Goal: Information Seeking & Learning: Learn about a topic

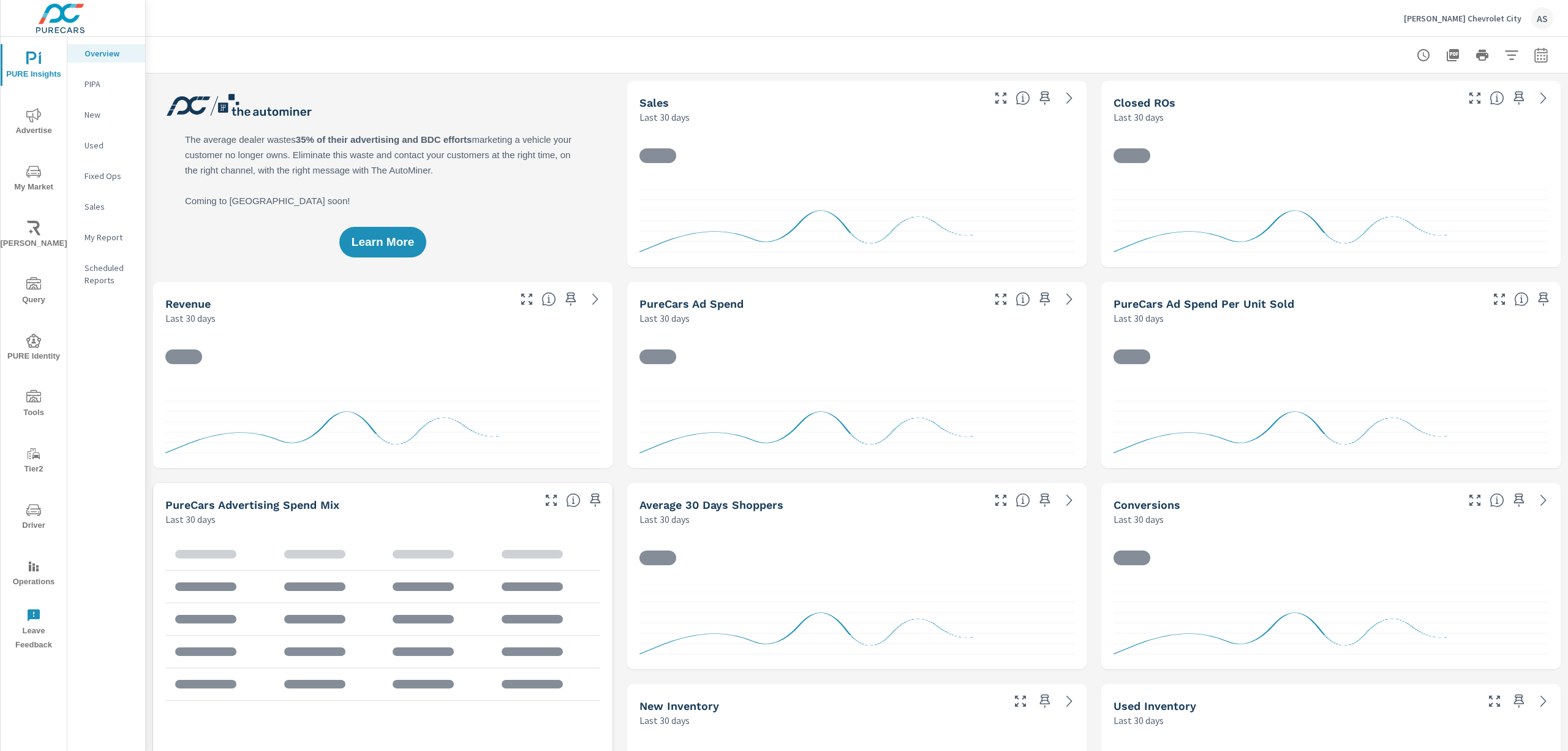
click at [25, 177] on span "My Market" at bounding box center [34, 179] width 59 height 30
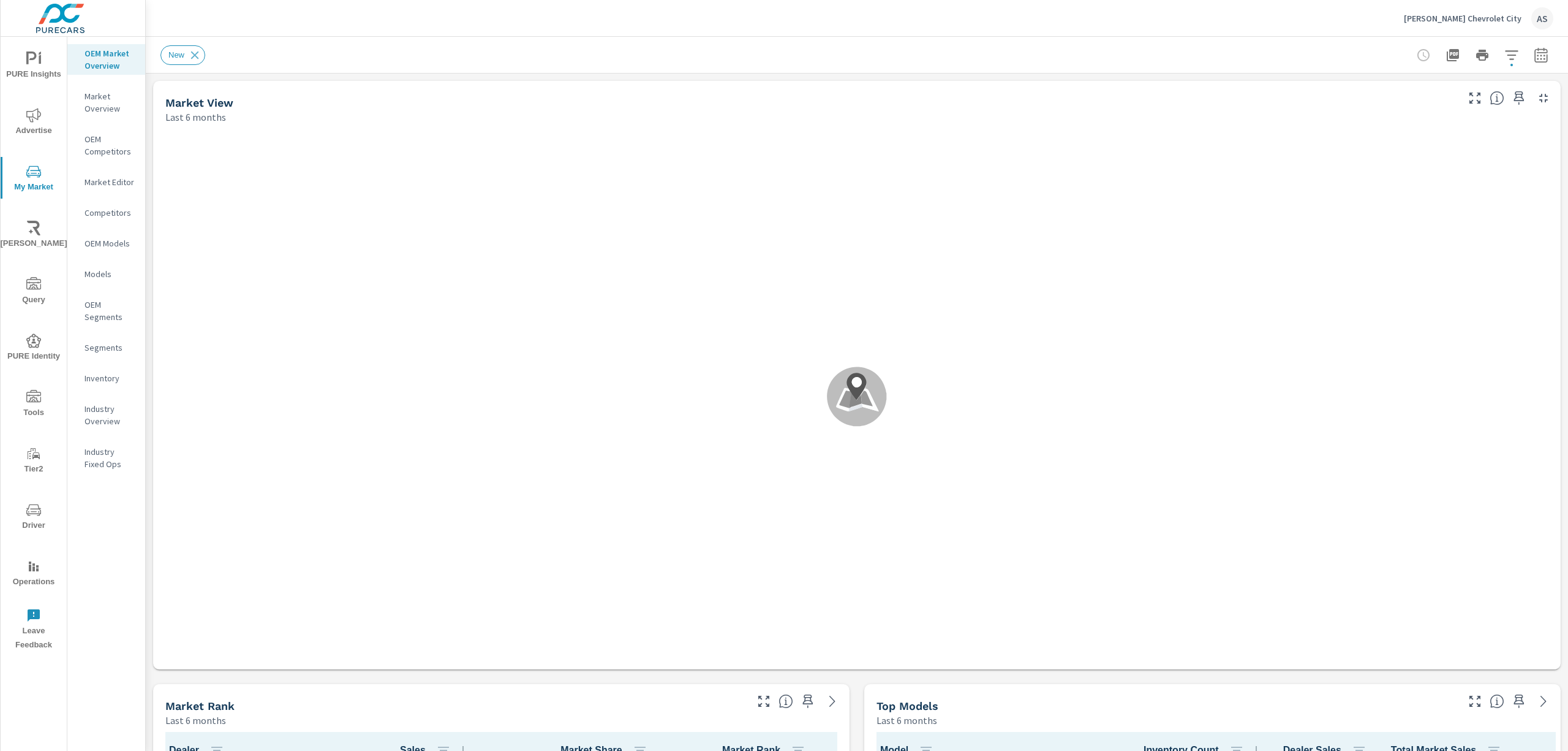
click at [1504, 60] on icon "button" at bounding box center [1511, 55] width 15 height 15
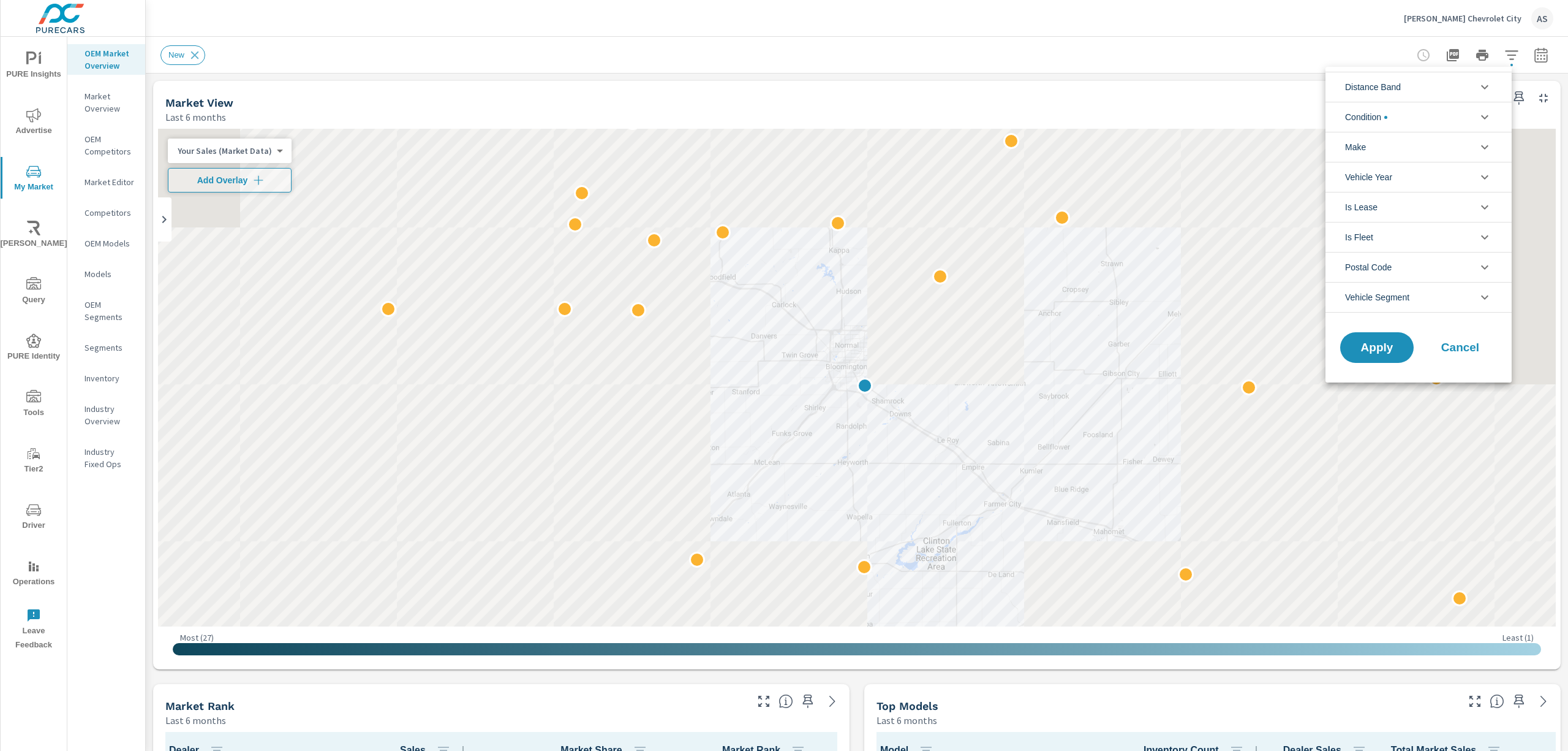
click at [1376, 88] on span "Distance Band" at bounding box center [1372, 87] width 56 height 30
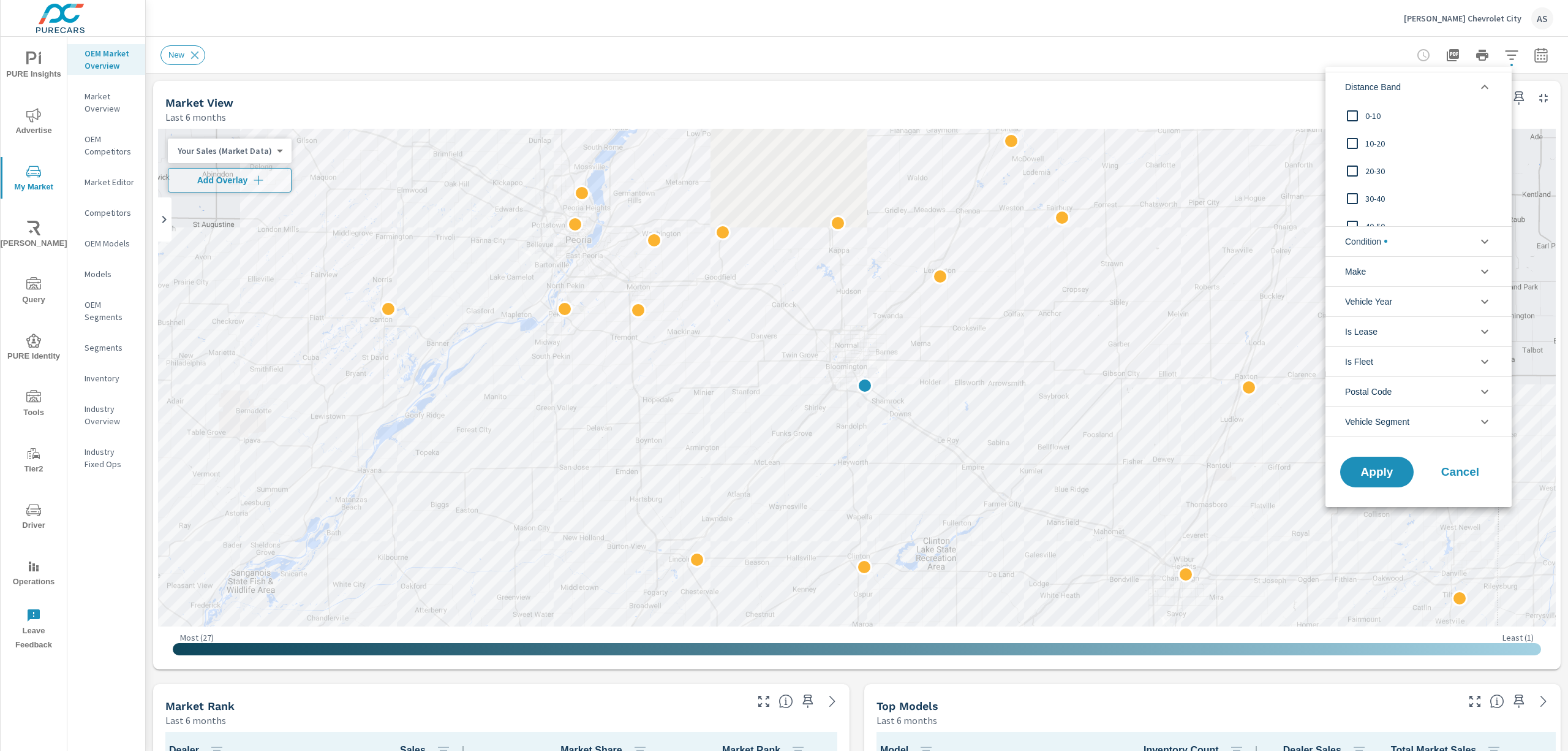
click at [1366, 116] on span "0-10" at bounding box center [1432, 116] width 134 height 15
click at [1368, 476] on span "Apply" at bounding box center [1376, 471] width 50 height 12
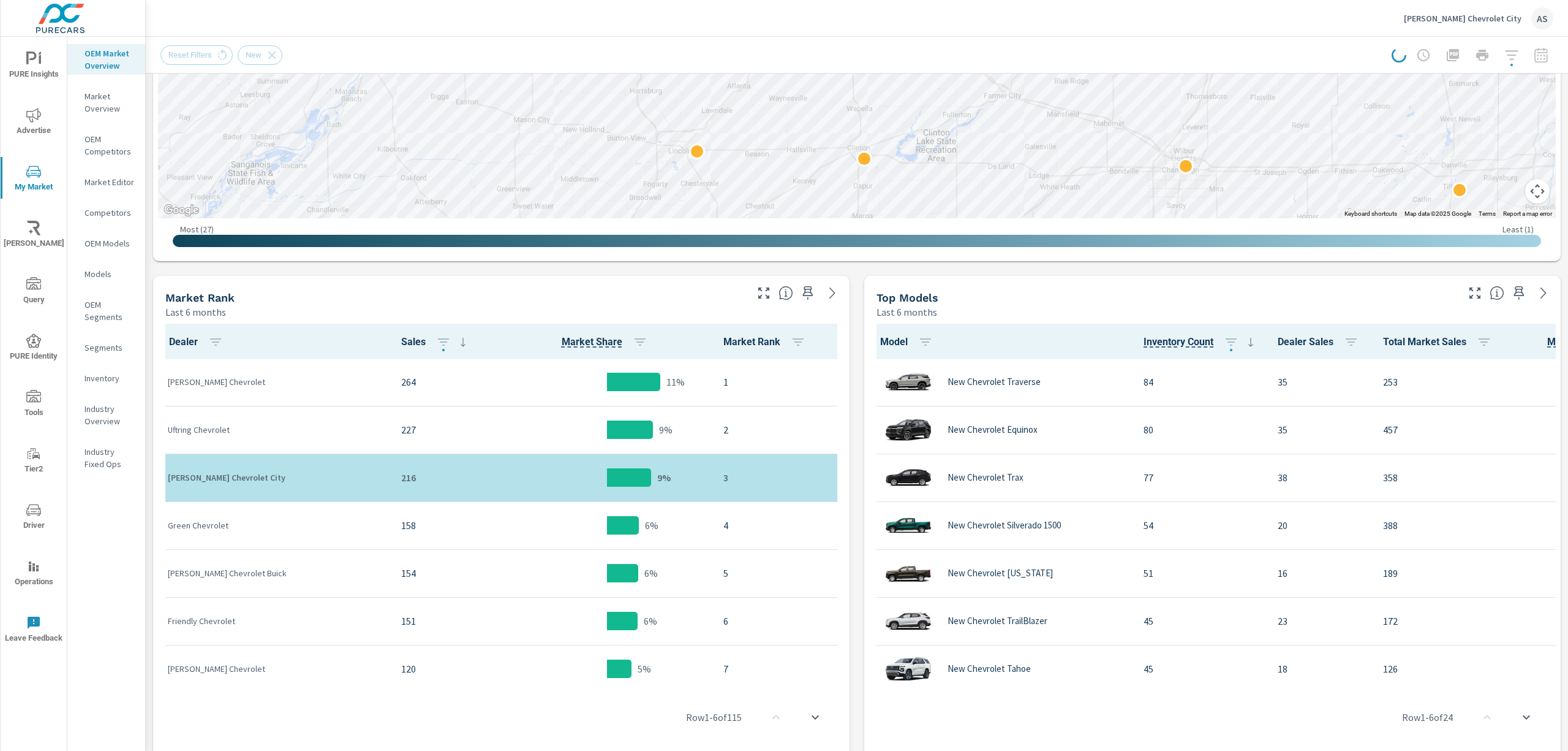
scroll to position [490, 0]
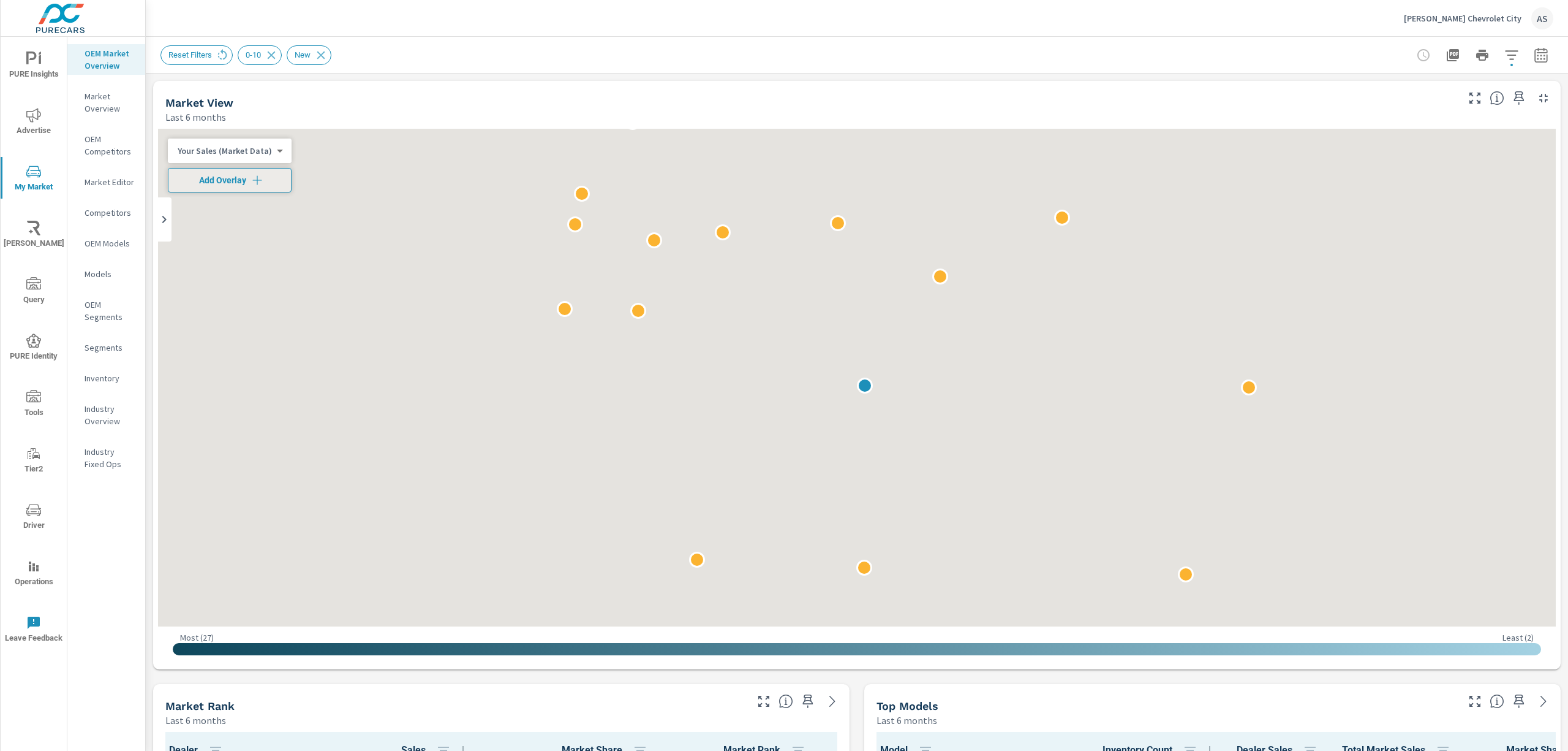
scroll to position [1, 0]
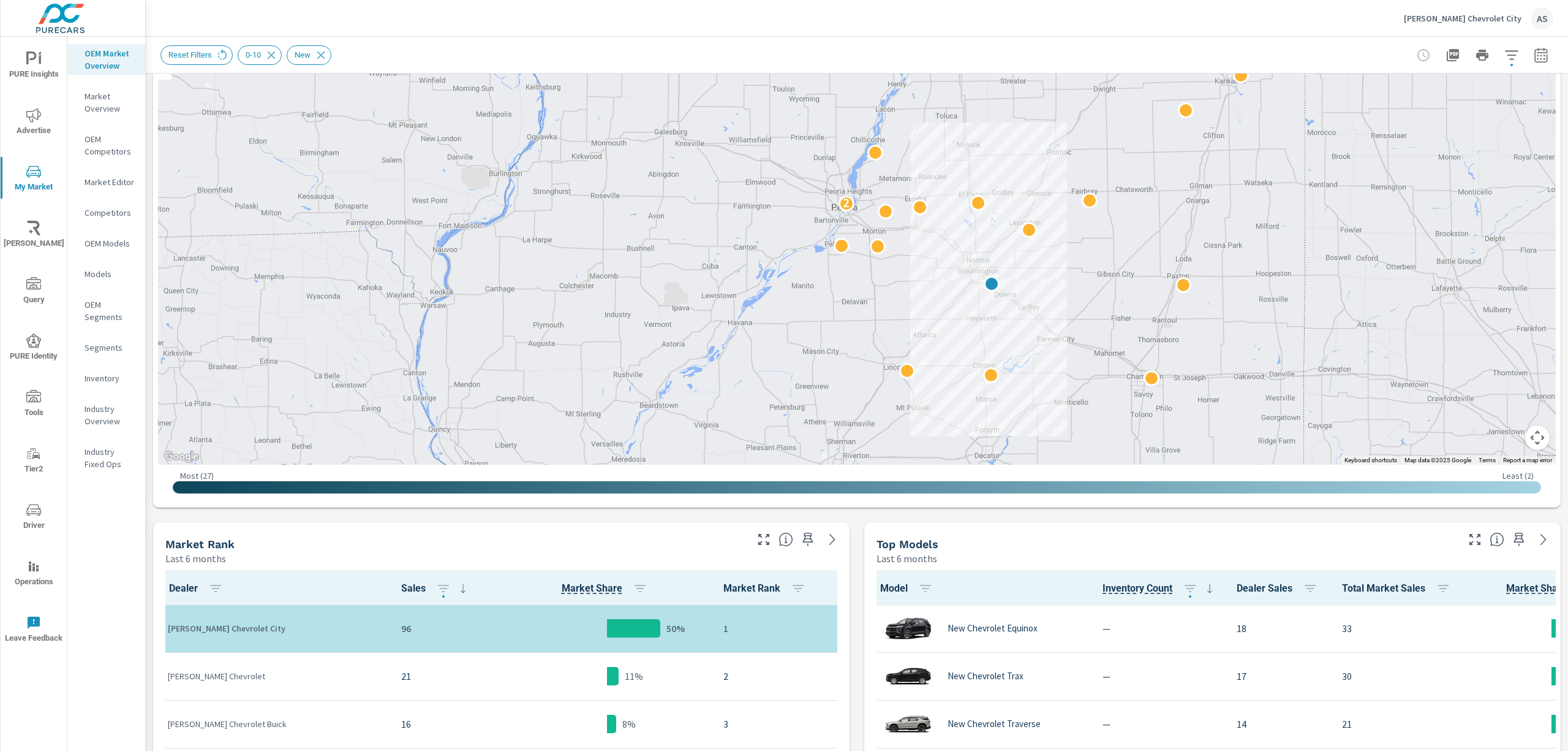
scroll to position [163, 0]
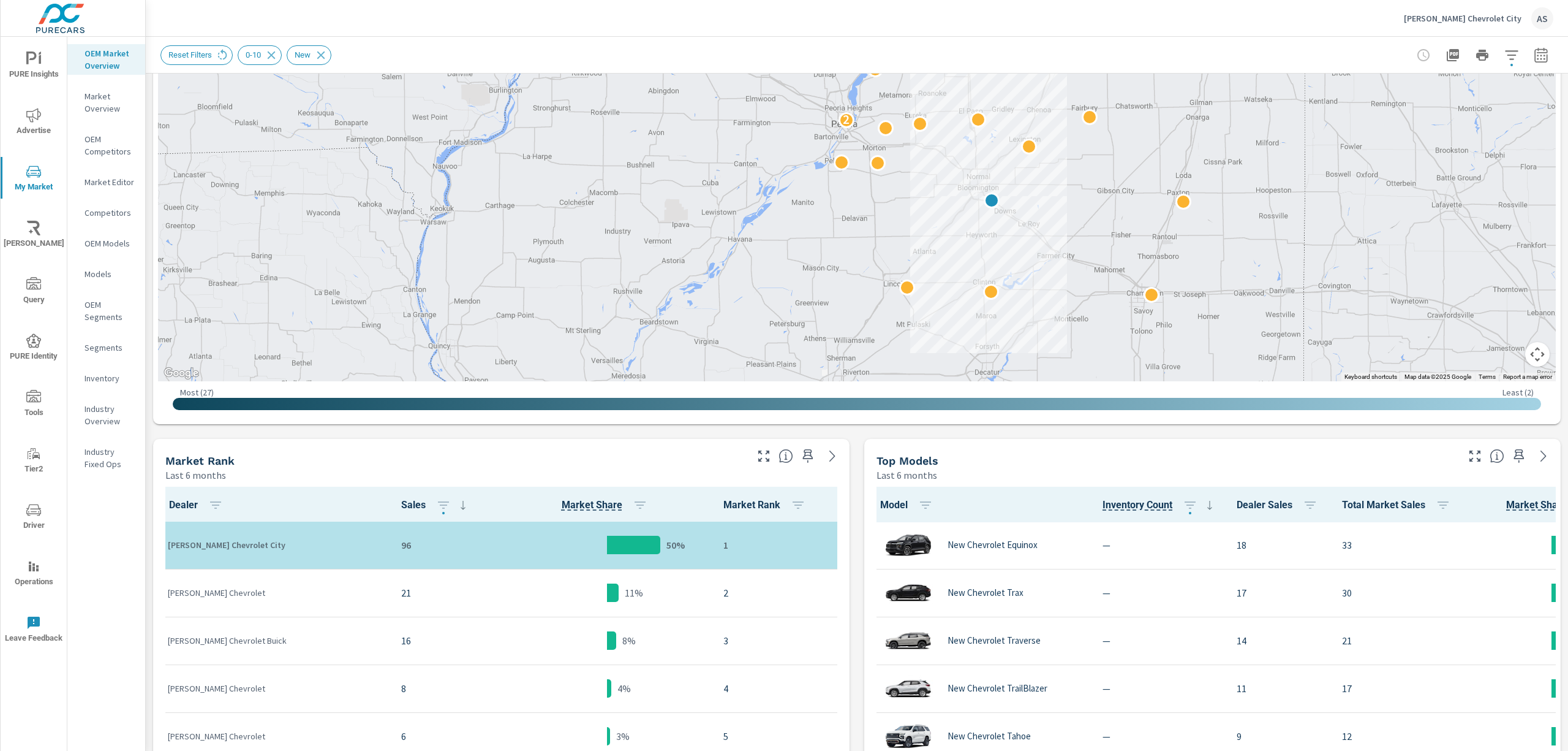
scroll to position [82, 0]
